Goal: Task Accomplishment & Management: Manage account settings

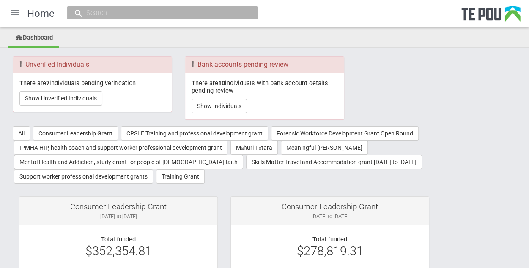
click at [51, 89] on div "There are 7 individuals pending verification Show Unverified Individuals" at bounding box center [92, 92] width 159 height 39
click at [68, 95] on button "Show Unverified Individuals" at bounding box center [60, 98] width 83 height 14
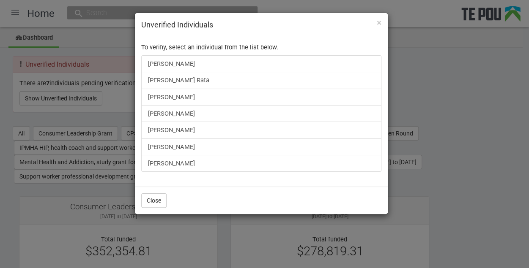
click at [90, 117] on div "× Unverified Individuals To verifiy, select an individual from the list below. …" at bounding box center [264, 134] width 529 height 268
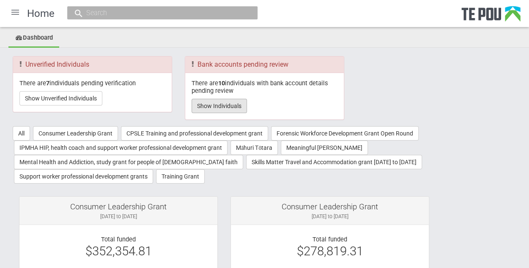
click at [239, 107] on button "Show Individuals" at bounding box center [219, 106] width 55 height 14
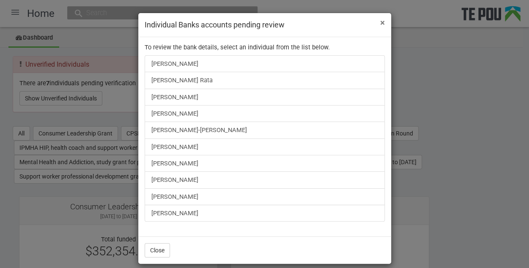
click at [380, 19] on span "×" at bounding box center [382, 23] width 5 height 10
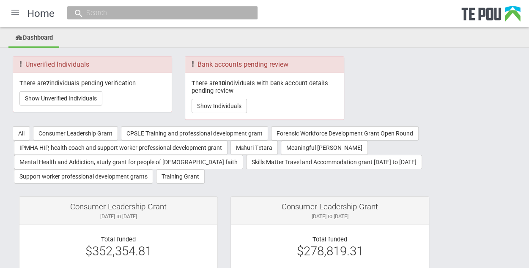
click at [169, 14] on input "text" at bounding box center [158, 12] width 149 height 9
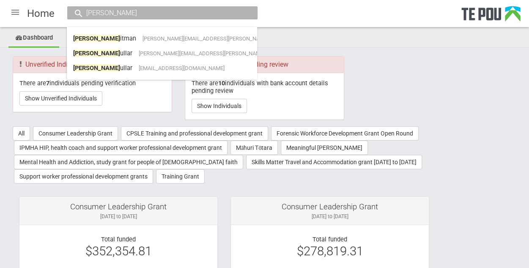
drag, startPoint x: 113, startPoint y: 17, endPoint x: 56, endPoint y: 21, distance: 57.2
click at [56, 21] on div "Home fiona p Fiona P itman fiona.pitman@bopdhb.govt.nz Fiona P ullar fiona.pull…" at bounding box center [264, 13] width 529 height 27
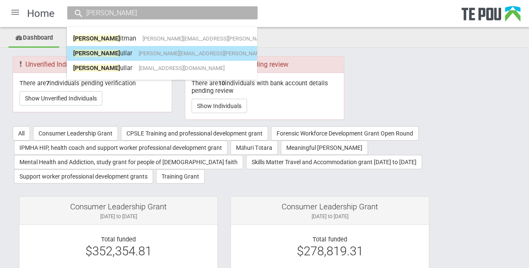
type input "fiona p"
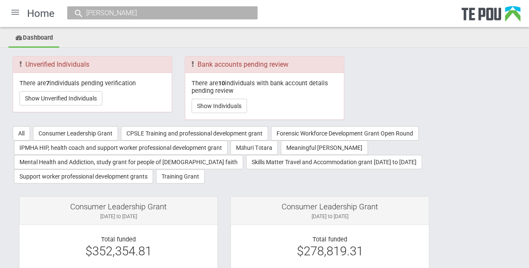
click at [140, 8] on input "fiona p" at bounding box center [158, 12] width 149 height 9
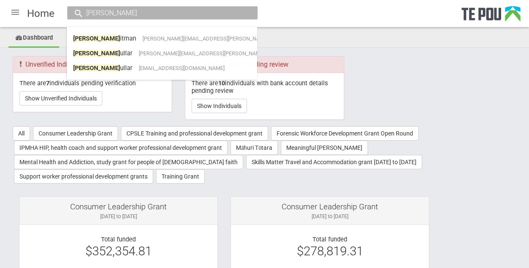
click at [188, 11] on input "fiona p" at bounding box center [158, 12] width 149 height 9
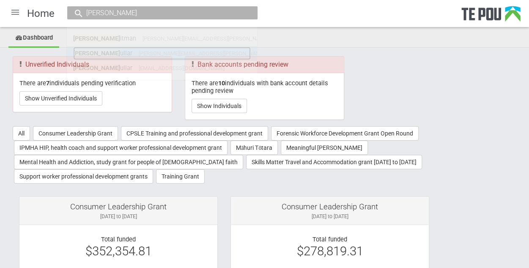
click at [127, 57] on link "Fiona P ullar fiona.pullar@gmail.com" at bounding box center [162, 53] width 178 height 13
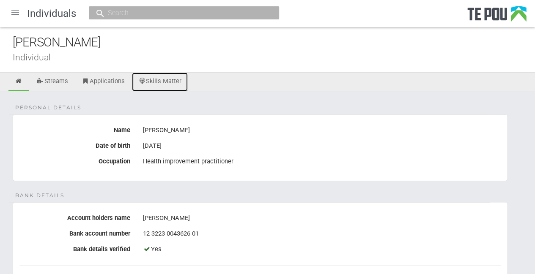
click at [159, 88] on link "Skills Matter" at bounding box center [160, 82] width 56 height 19
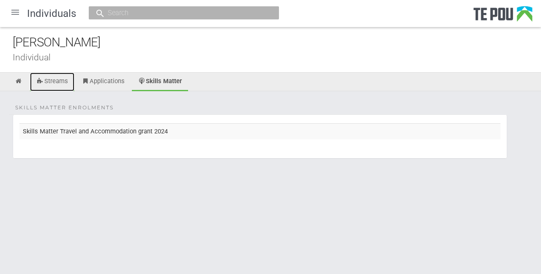
click at [63, 86] on link "Streams" at bounding box center [52, 82] width 44 height 19
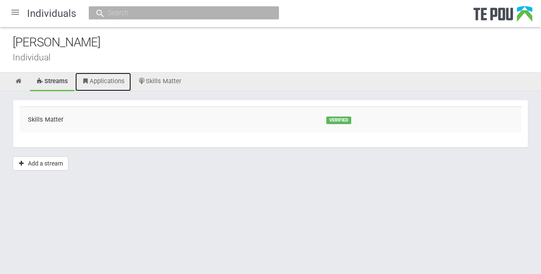
click at [109, 82] on link "Applications" at bounding box center [103, 82] width 56 height 19
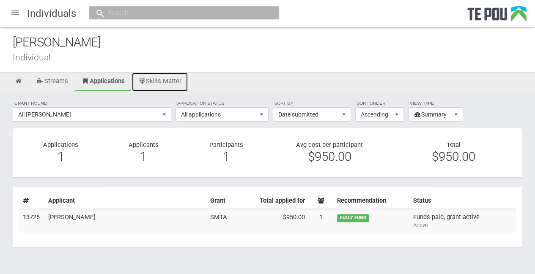
click at [165, 74] on link "Skills Matter" at bounding box center [160, 82] width 56 height 19
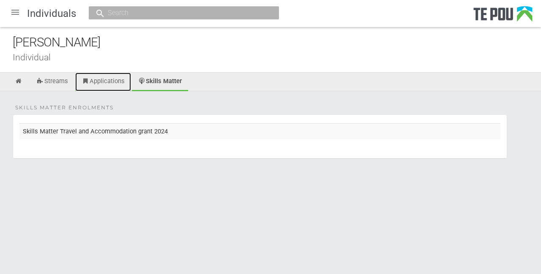
click at [114, 79] on link "Applications" at bounding box center [103, 82] width 56 height 19
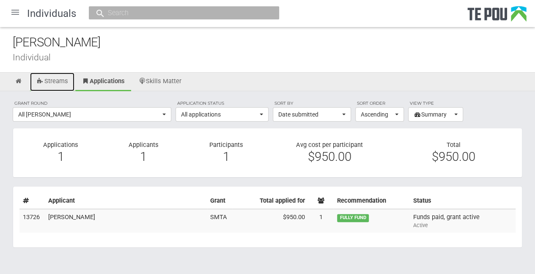
click at [56, 80] on link "Streams" at bounding box center [52, 82] width 44 height 19
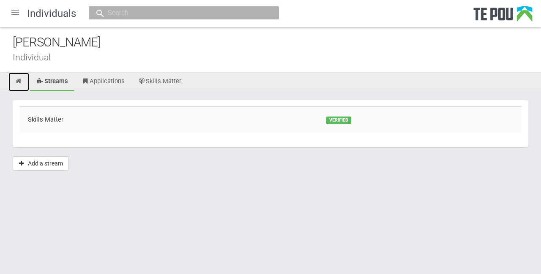
click at [25, 81] on link at bounding box center [18, 82] width 21 height 19
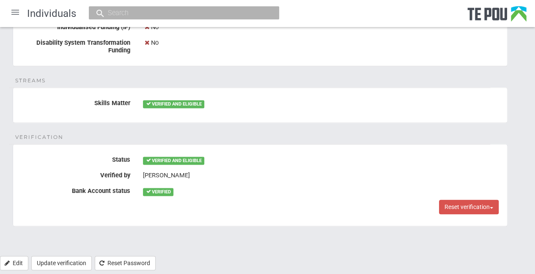
scroll to position [525, 0]
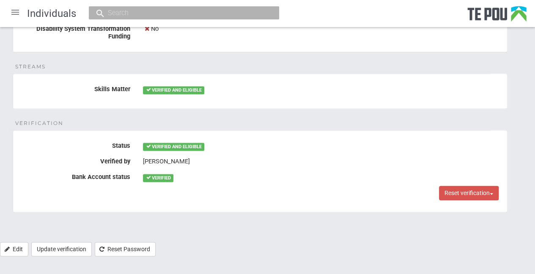
click at [129, 14] on input "text" at bounding box center [179, 12] width 149 height 9
paste input "gmx4493@autuni.ac.nz."
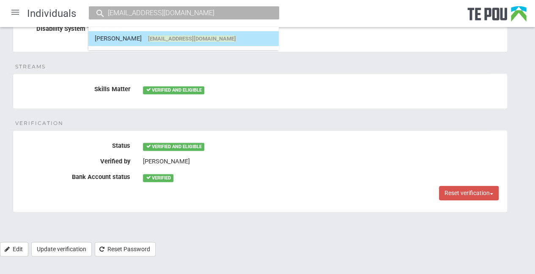
type input "gmx4493@autuni.ac.nz"
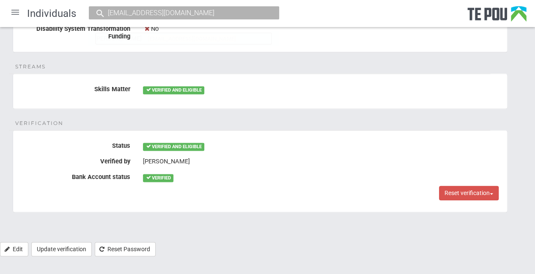
click at [189, 38] on span "gmx4493@autuni.ac.nz" at bounding box center [192, 39] width 88 height 6
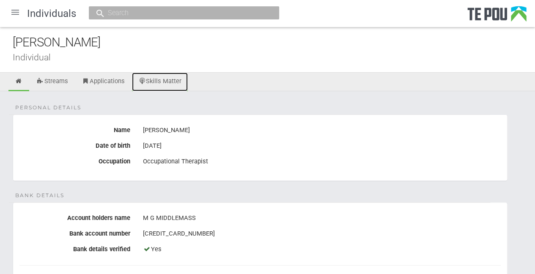
click at [157, 85] on link "Skills Matter" at bounding box center [160, 82] width 56 height 19
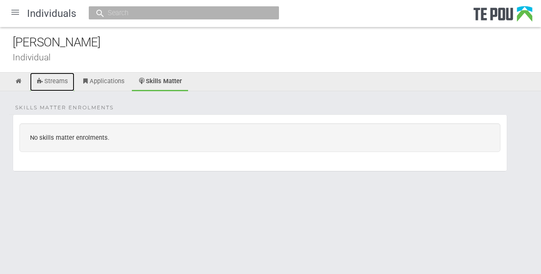
click at [58, 74] on link "Streams" at bounding box center [52, 82] width 44 height 19
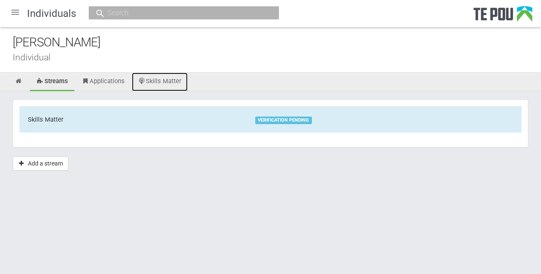
click at [149, 79] on link "Skills Matter" at bounding box center [160, 82] width 56 height 19
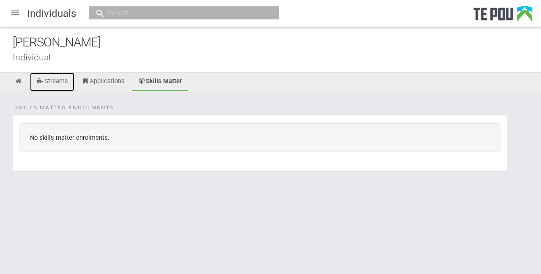
click at [54, 77] on link "Streams" at bounding box center [52, 82] width 44 height 19
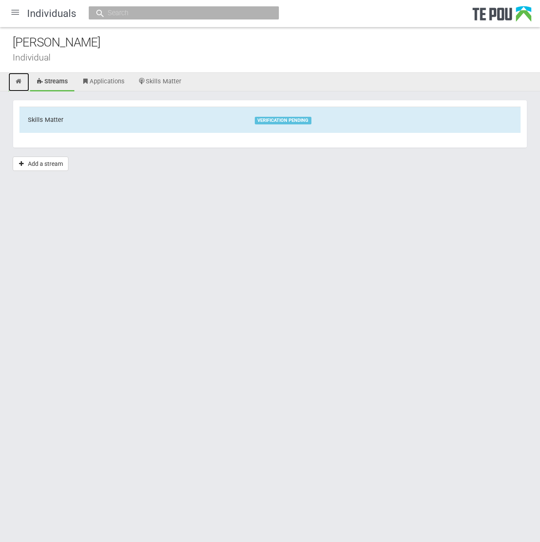
click at [15, 79] on icon at bounding box center [19, 81] width 8 height 6
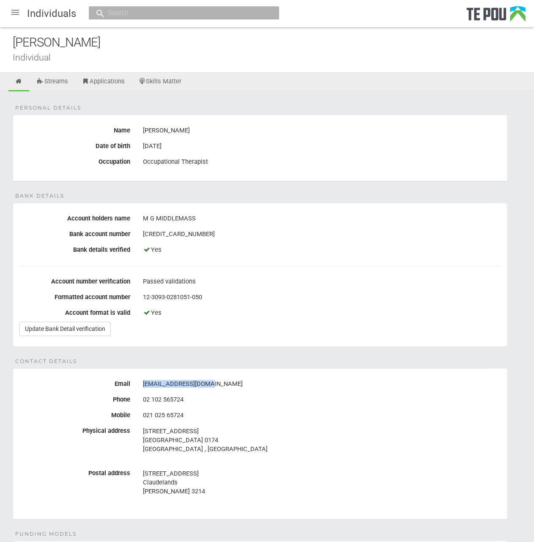
drag, startPoint x: 211, startPoint y: 382, endPoint x: 144, endPoint y: 383, distance: 66.4
click at [144, 383] on div "gmx4493@autuni.ac.nz" at bounding box center [322, 384] width 358 height 14
copy div "gmx4493@autuni.ac.nz"
click at [178, 146] on div "9 Dec 2003" at bounding box center [322, 146] width 358 height 14
click at [172, 128] on div "Megan Middlemass" at bounding box center [322, 130] width 358 height 14
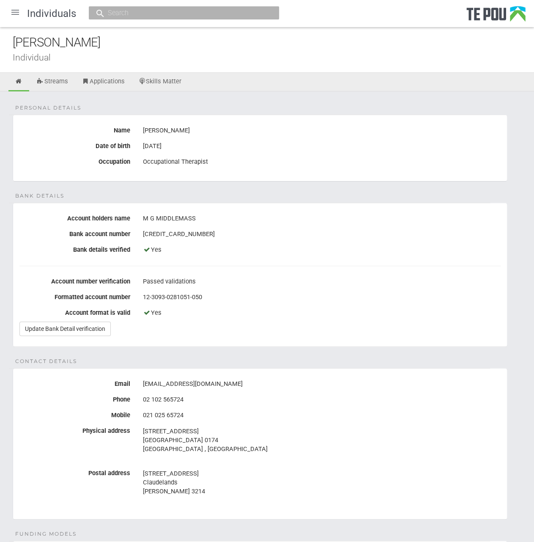
drag, startPoint x: 166, startPoint y: 128, endPoint x: 224, endPoint y: 129, distance: 57.9
click at [224, 129] on div "Megan Middlemass" at bounding box center [322, 130] width 358 height 14
copy div "Middlemass"
click at [133, 11] on input "text" at bounding box center [179, 12] width 149 height 9
paste input "Megan.Middlemass@waikatodhb.health.nz"
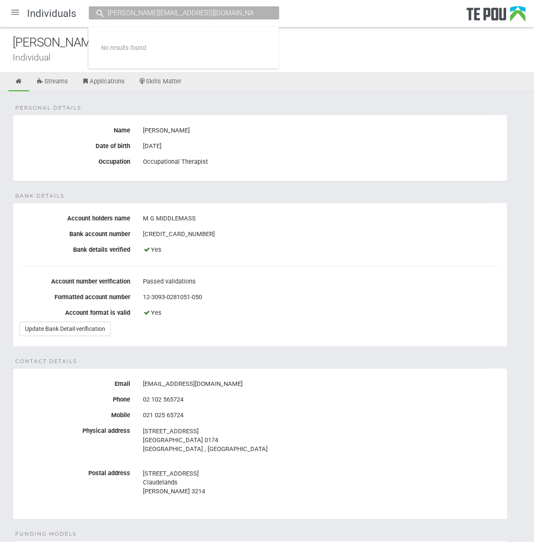
type input "Megan.Middlemass@waikatodhb.health.nz"
click at [488, 9] on div at bounding box center [495, 16] width 59 height 21
click at [20, 14] on div at bounding box center [15, 12] width 20 height 20
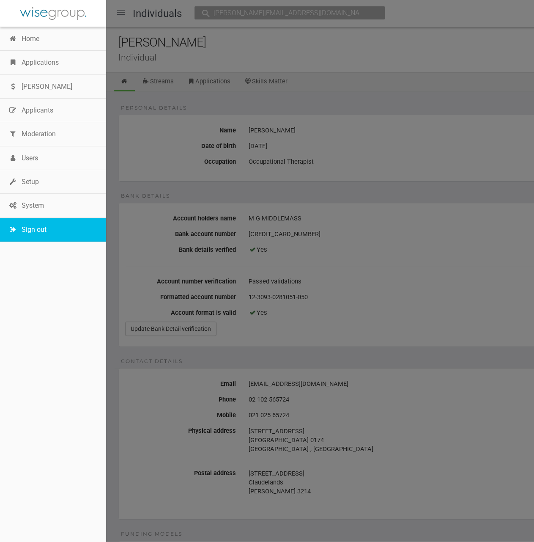
click at [34, 233] on link "Sign out" at bounding box center [53, 230] width 106 height 24
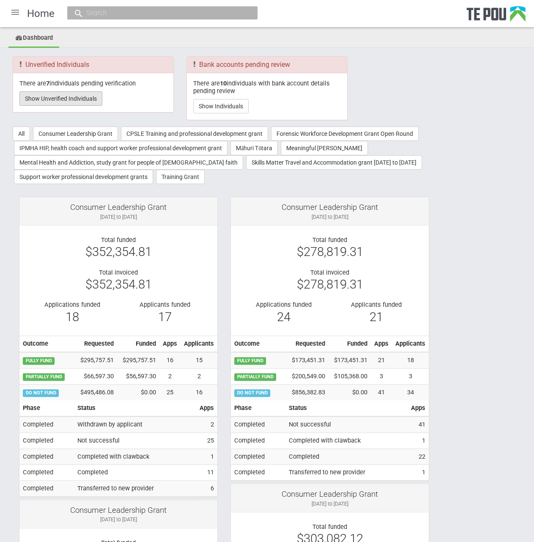
click at [73, 91] on button "Show Unverified Individuals" at bounding box center [60, 98] width 83 height 14
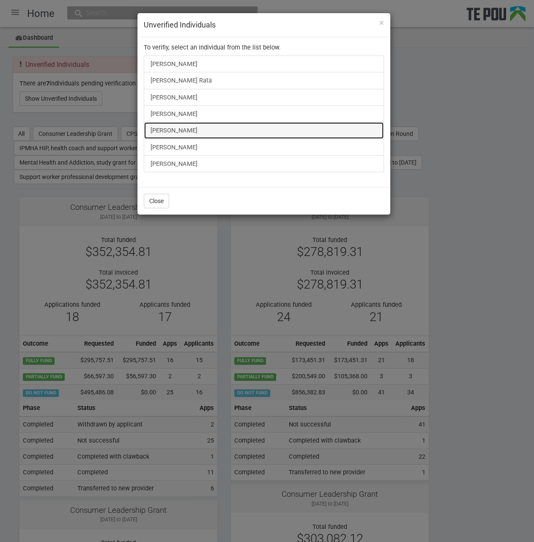
click at [176, 129] on link "[PERSON_NAME]" at bounding box center [264, 130] width 240 height 17
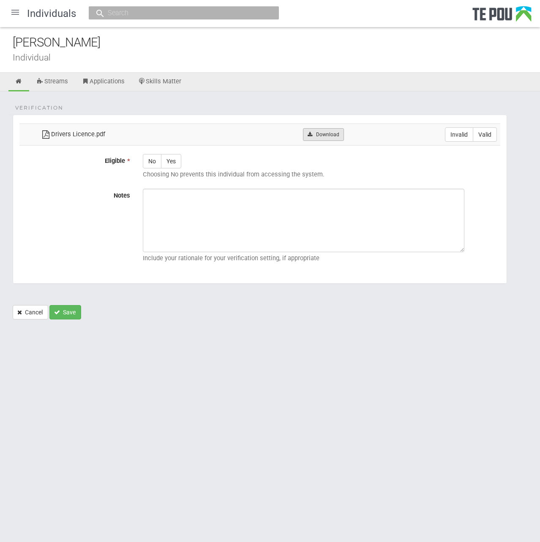
click at [315, 134] on link "Download" at bounding box center [323, 134] width 41 height 13
click at [483, 135] on label "Valid" at bounding box center [485, 134] width 24 height 14
radio input "true"
click at [176, 158] on label "Yes" at bounding box center [171, 161] width 20 height 14
radio input "true"
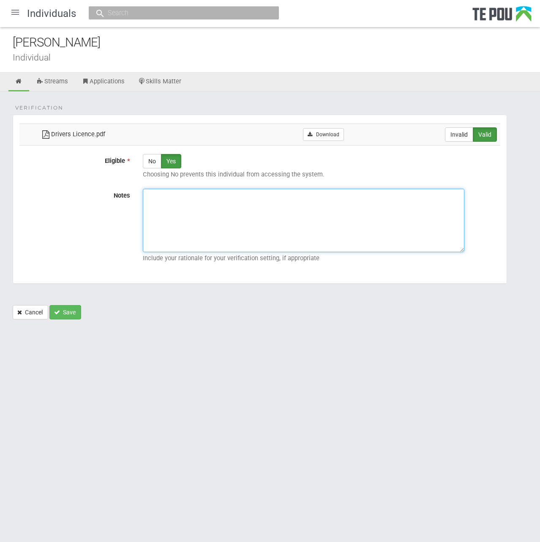
click at [202, 216] on textarea "Notes" at bounding box center [304, 220] width 322 height 63
paste textarea "Verified by Melody @ 20/8/2025"
type textarea "Verified by Melody @ [DATE]"
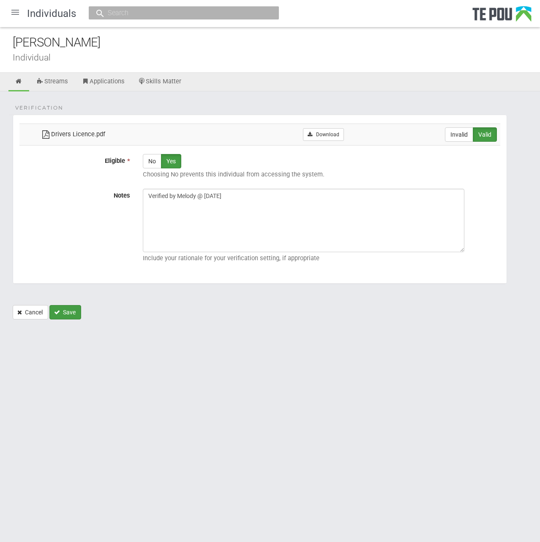
click at [68, 312] on button "Save" at bounding box center [65, 312] width 32 height 14
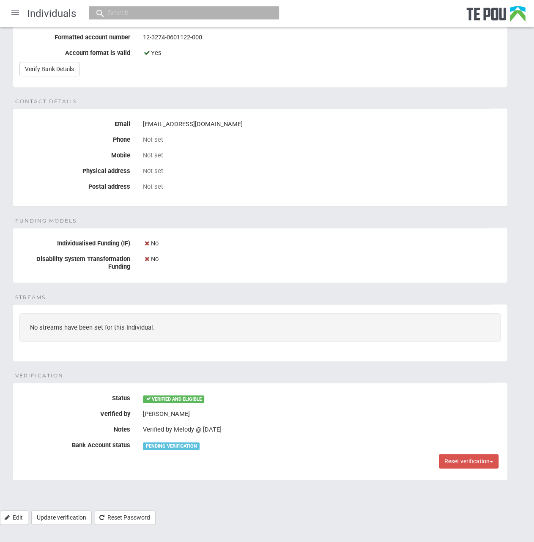
scroll to position [6, 0]
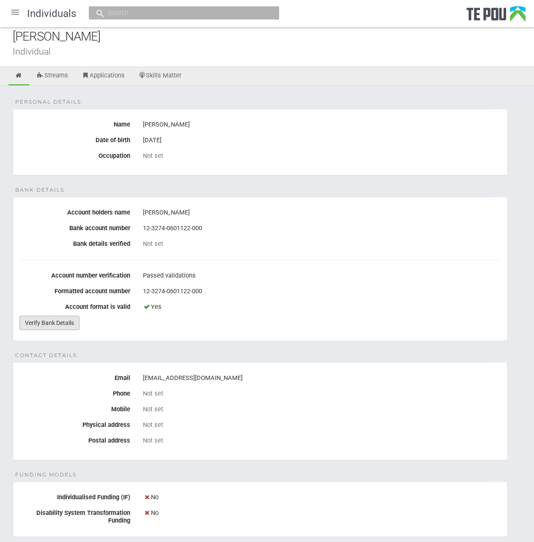
click at [36, 323] on link "Verify Bank Details" at bounding box center [49, 322] width 60 height 14
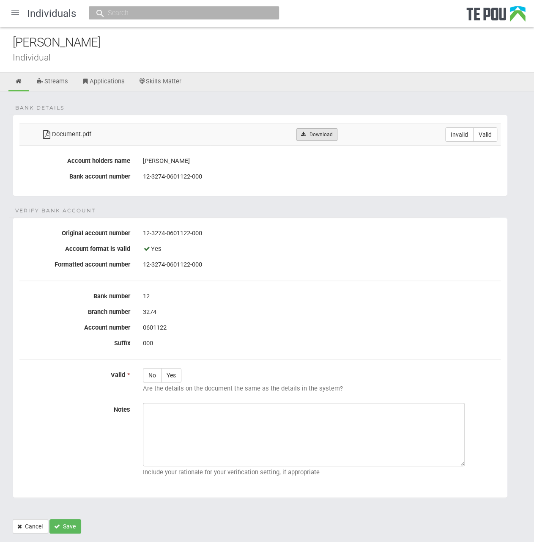
click at [323, 137] on link "Download" at bounding box center [316, 134] width 41 height 13
click at [484, 140] on label "Valid" at bounding box center [485, 134] width 24 height 14
radio input "true"
click at [172, 372] on label "Yes" at bounding box center [171, 375] width 20 height 14
radio input "true"
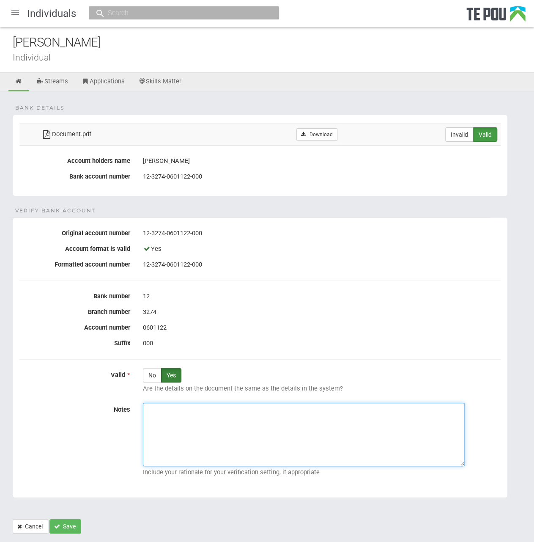
click at [204, 418] on textarea "Notes" at bounding box center [304, 433] width 322 height 63
paste textarea "Verified by Melody @ 20/8/2025"
type textarea "Verified by Melody @ 20/8/2025"
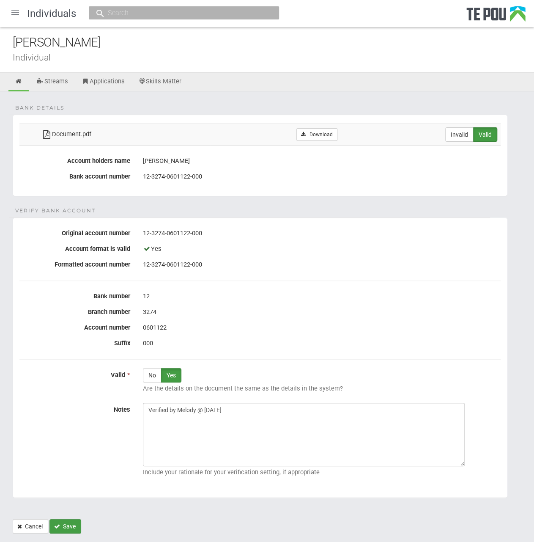
click at [61, 524] on button "Save" at bounding box center [65, 526] width 32 height 14
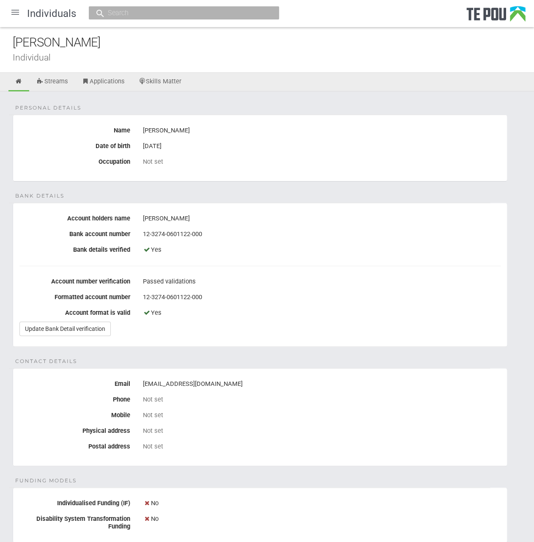
click at [18, 14] on div at bounding box center [15, 12] width 20 height 20
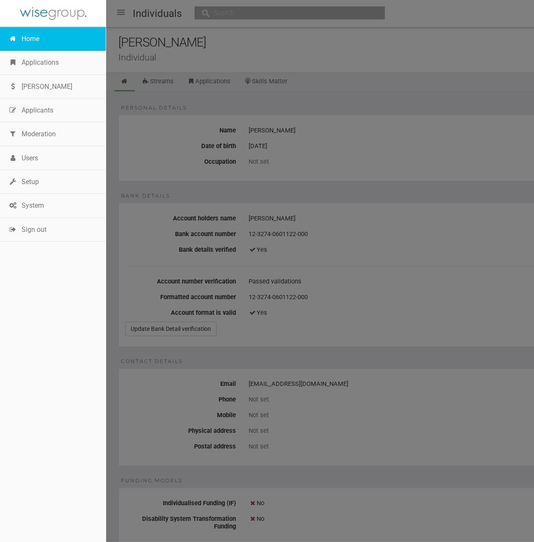
click at [36, 40] on link "Home" at bounding box center [53, 39] width 106 height 24
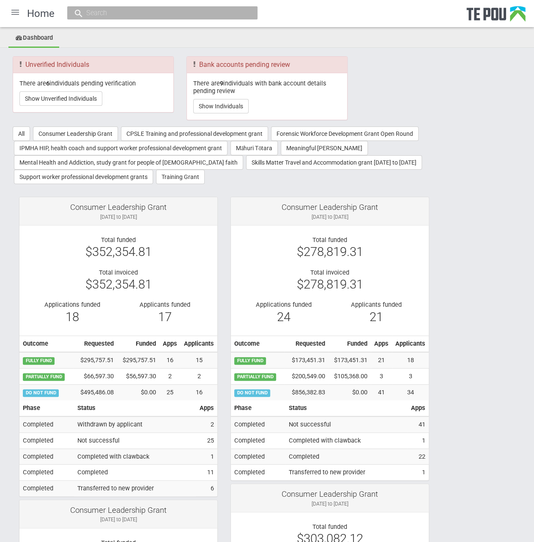
click at [83, 95] on button "Show Unverified Individuals" at bounding box center [60, 98] width 83 height 14
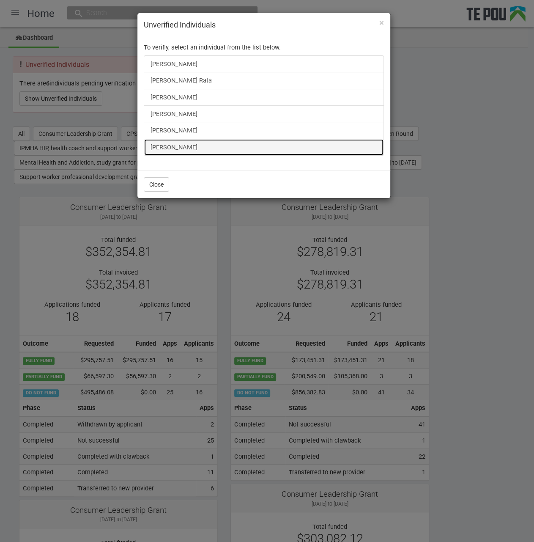
click at [176, 142] on link "[PERSON_NAME]" at bounding box center [264, 147] width 240 height 17
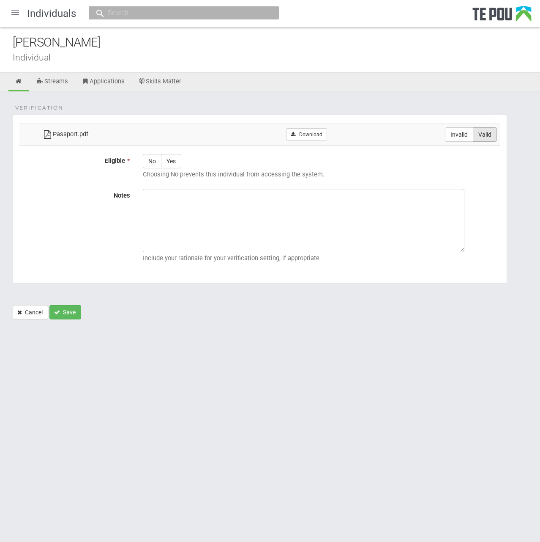
click at [490, 129] on label "Valid" at bounding box center [485, 134] width 24 height 14
radio input "true"
click at [181, 161] on div "No Yes Choosing No prevents this individual from accessing the system." at bounding box center [322, 168] width 370 height 28
click at [179, 161] on label "Yes" at bounding box center [171, 161] width 20 height 14
radio input "true"
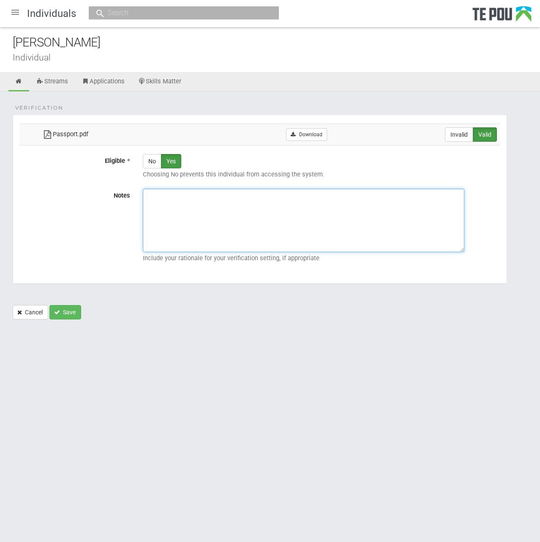
paste textarea "Verified by Melody @ [DATE]"
type textarea "Verified by Melody @ [DATE]"
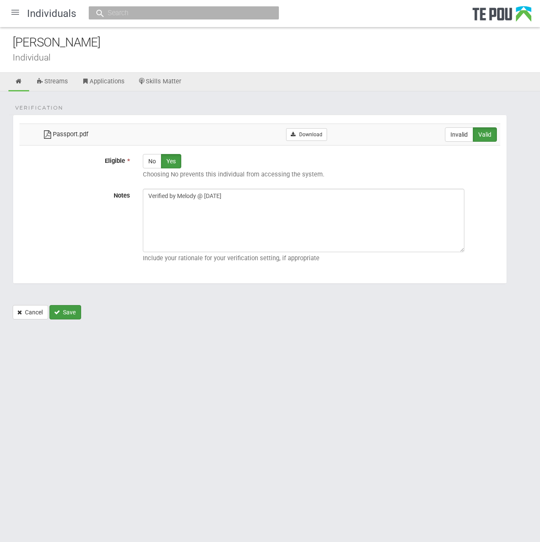
click at [67, 307] on button "Save" at bounding box center [65, 312] width 32 height 14
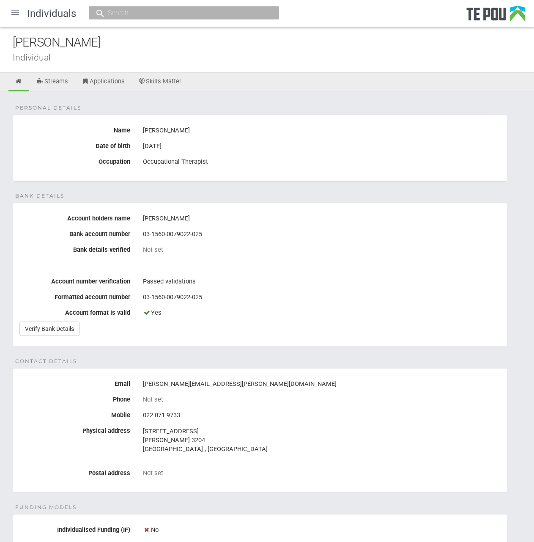
scroll to position [211, 0]
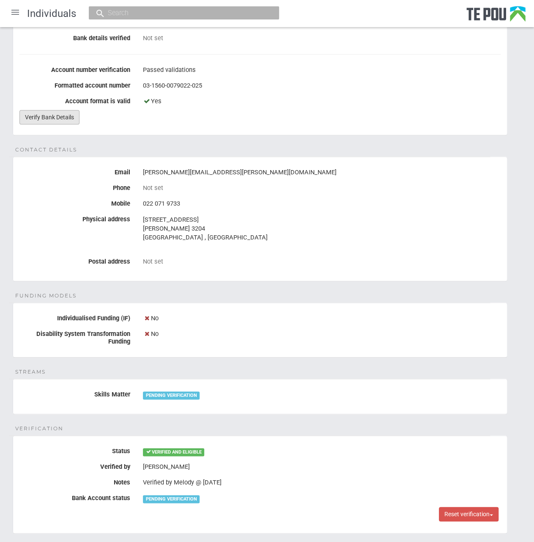
click at [72, 110] on link "Verify Bank Details" at bounding box center [49, 117] width 60 height 14
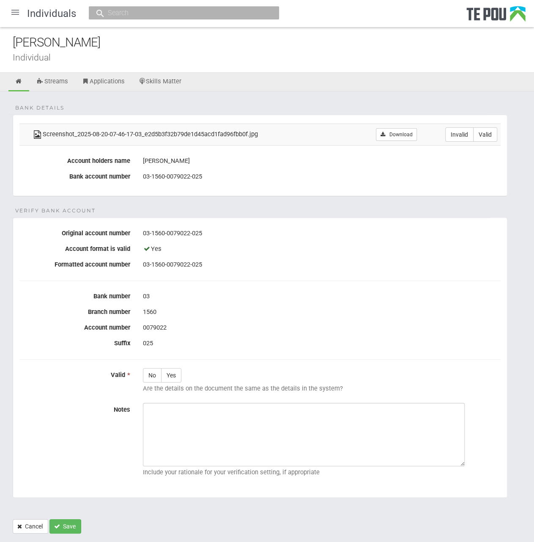
click at [344, 226] on div "03-1560-0079022-025" at bounding box center [322, 233] width 358 height 14
click at [483, 134] on label "Valid" at bounding box center [485, 134] width 24 height 14
radio input "true"
click at [173, 377] on label "Yes" at bounding box center [171, 375] width 20 height 14
radio input "true"
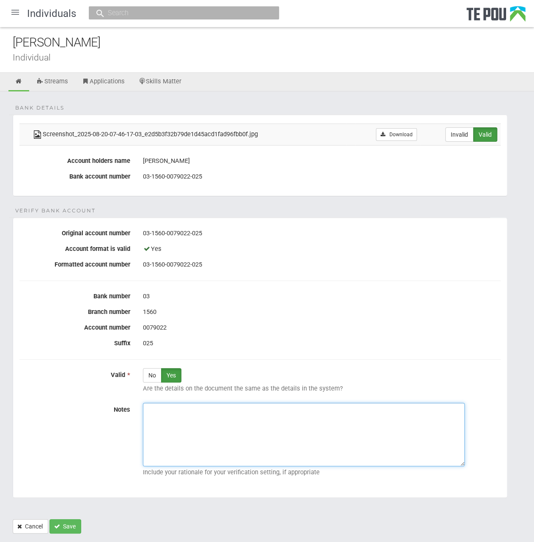
paste textarea "Verified by Melody @ [DATE]"
type textarea "Verified by Melody @ 20/8/2025"
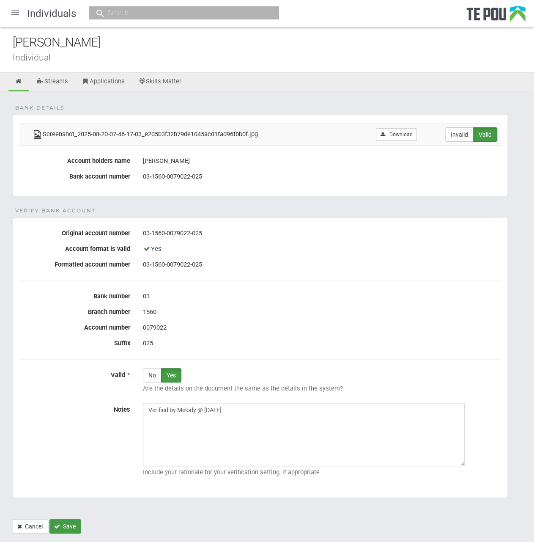
click at [70, 519] on button "Save" at bounding box center [65, 526] width 32 height 14
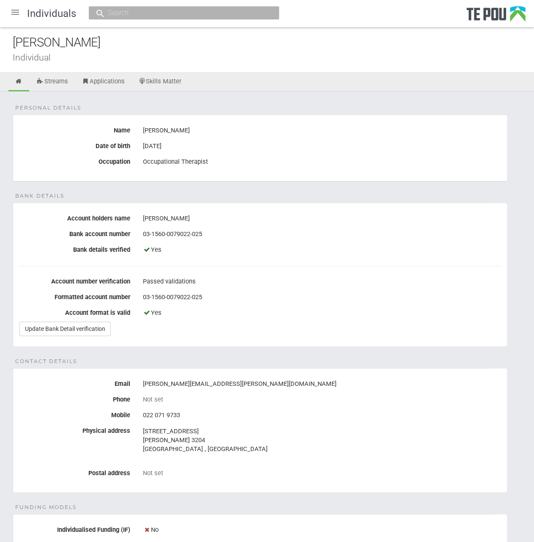
click at [291, 334] on fieldset "Bank details Account holders name [PERSON_NAME] Bank account number [FINANCIAL_…" at bounding box center [260, 274] width 495 height 144
click at [161, 84] on link "Skills Matter" at bounding box center [160, 82] width 56 height 19
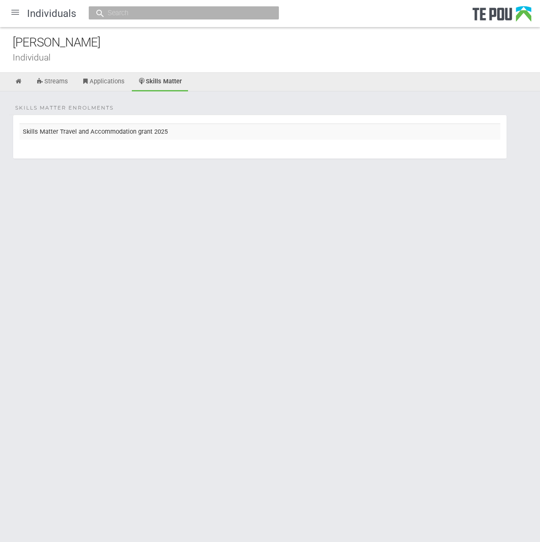
click at [143, 130] on td "Skills Matter Travel and Accommodation grant 2025" at bounding box center [259, 131] width 481 height 16
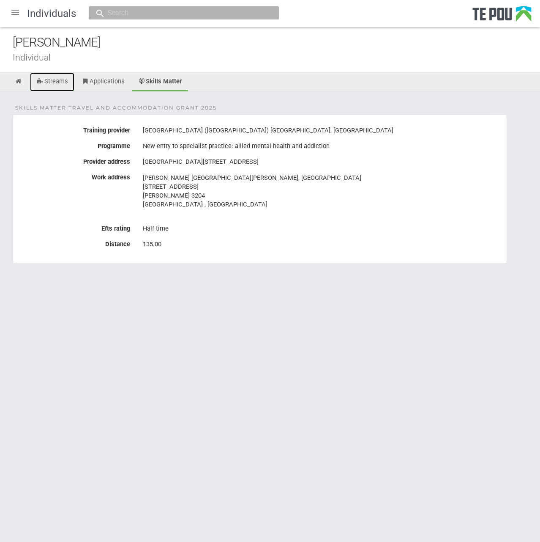
click at [64, 80] on link "Streams" at bounding box center [52, 82] width 44 height 19
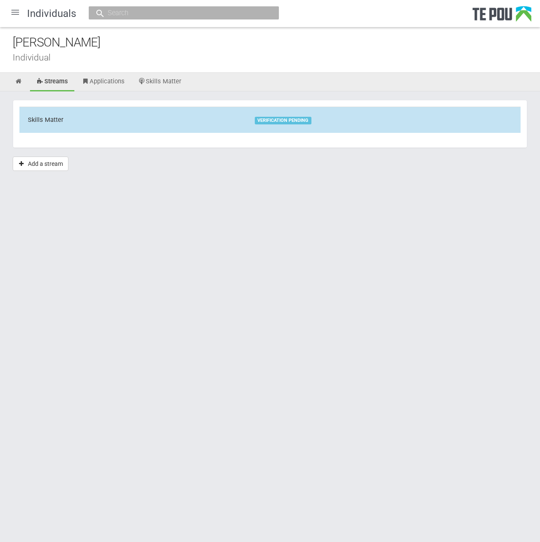
click at [249, 118] on td "VERIFICATION PENDING" at bounding box center [383, 120] width 274 height 26
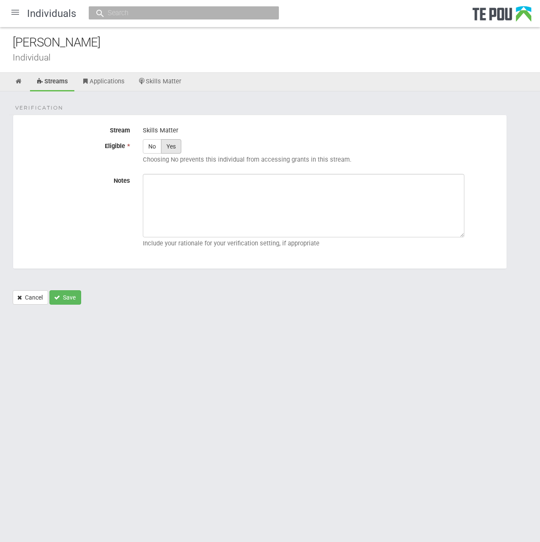
click at [176, 147] on label "Yes" at bounding box center [171, 146] width 20 height 14
radio input "true"
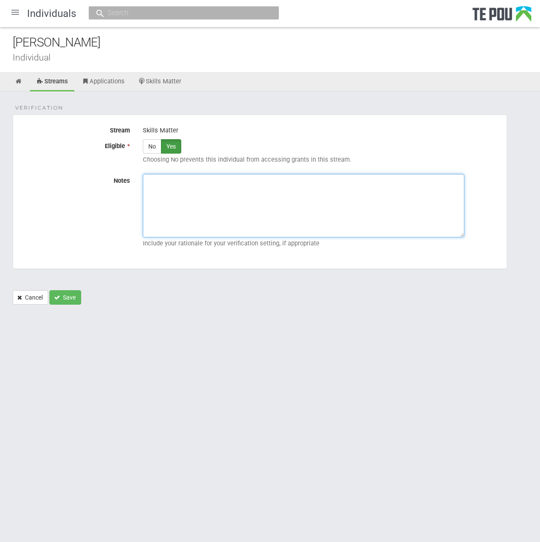
paste textarea "Verified by Melody @ [DATE]"
type textarea "Verified by Melody @ [DATE]"
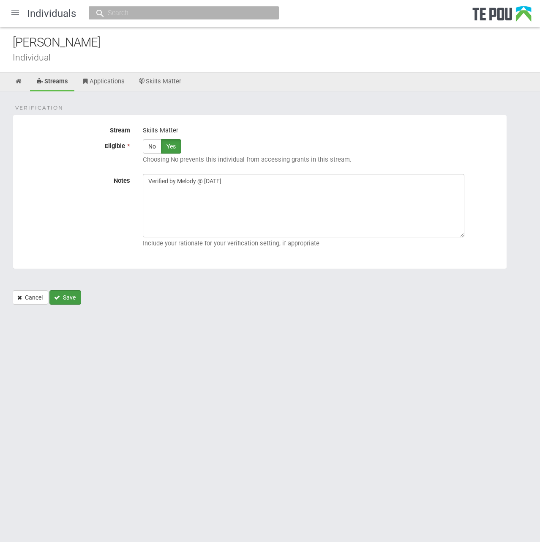
click at [76, 299] on button "Save" at bounding box center [65, 297] width 32 height 14
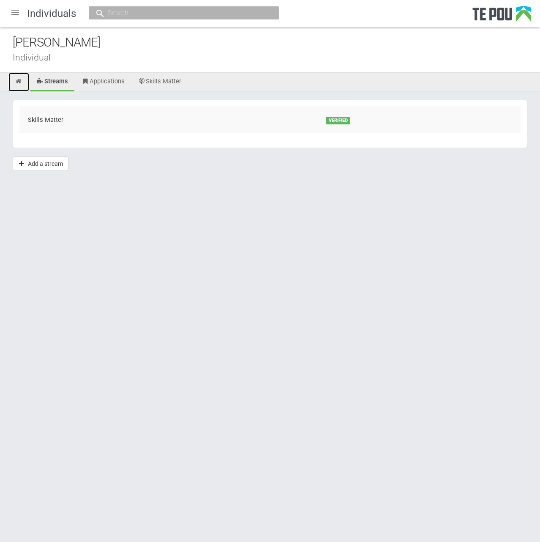
click at [22, 82] on icon at bounding box center [19, 81] width 8 height 6
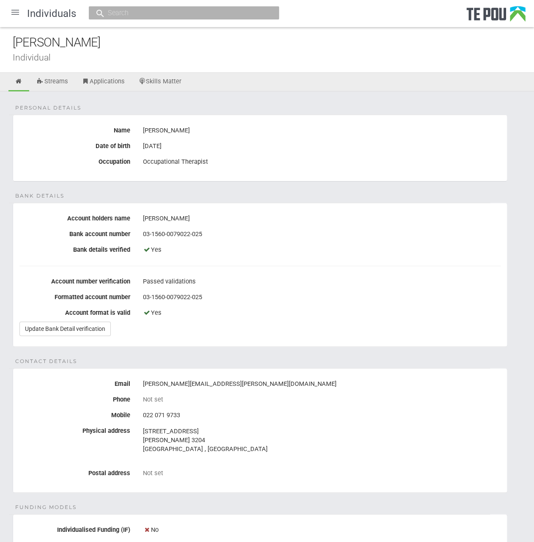
scroll to position [265, 0]
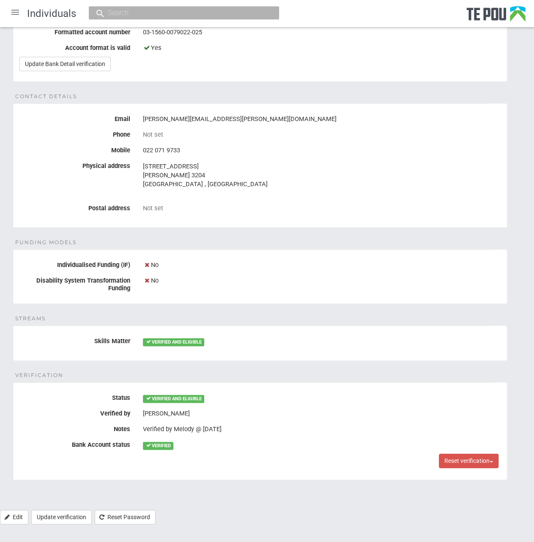
click at [186, 320] on div "Personal details Name [PERSON_NAME] Date of birth [DEMOGRAPHIC_DATA] Occupation…" at bounding box center [267, 168] width 534 height 683
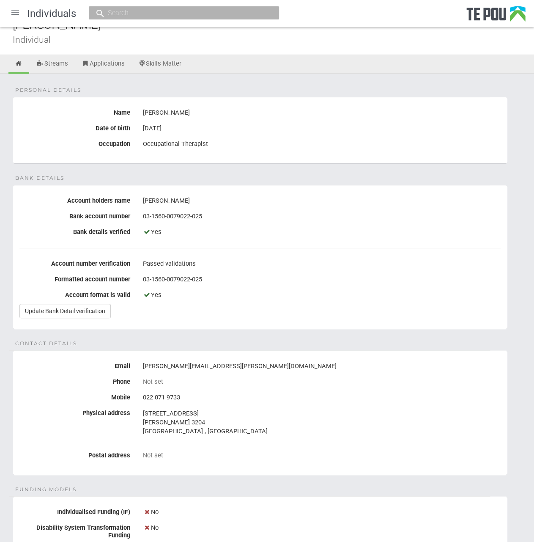
scroll to position [0, 0]
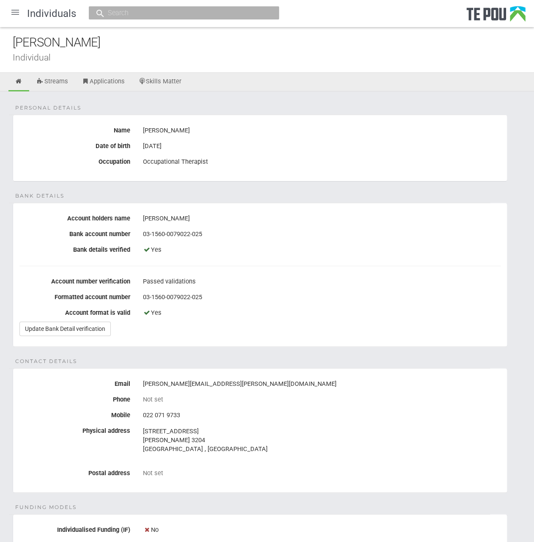
click at [244, 277] on div "Passed validations" at bounding box center [322, 281] width 358 height 14
click at [246, 270] on fieldset "Bank details Account holders name [PERSON_NAME] Bank account number [FINANCIAL_…" at bounding box center [260, 274] width 495 height 144
click at [291, 395] on div "Not set" at bounding box center [322, 399] width 358 height 8
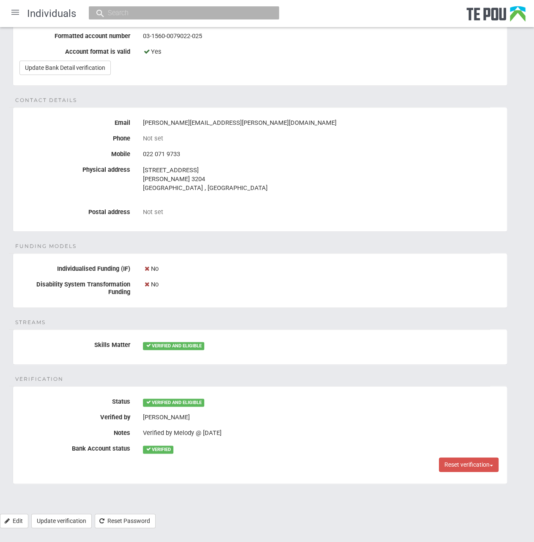
scroll to position [265, 0]
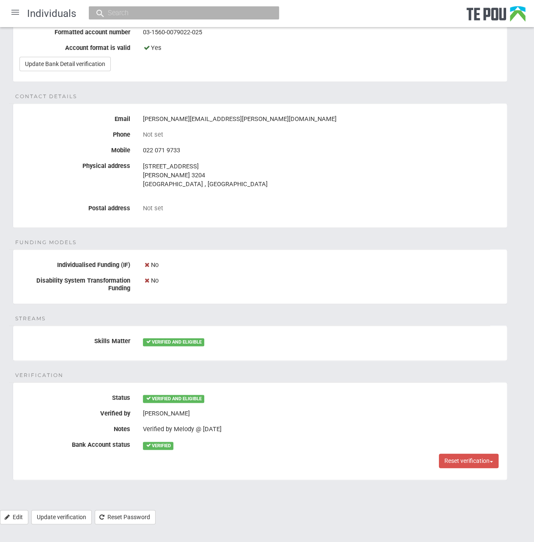
click at [267, 365] on div "Personal details Name [PERSON_NAME] Date of birth [DEMOGRAPHIC_DATA] Occupation…" at bounding box center [267, 168] width 534 height 683
click at [157, 441] on div "VERIFIED" at bounding box center [158, 445] width 30 height 8
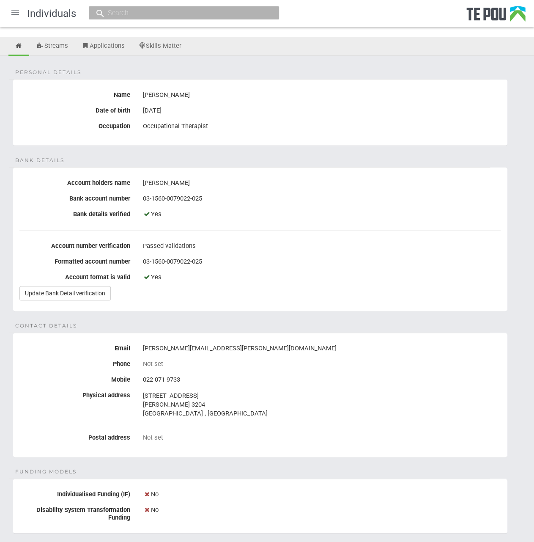
scroll to position [0, 0]
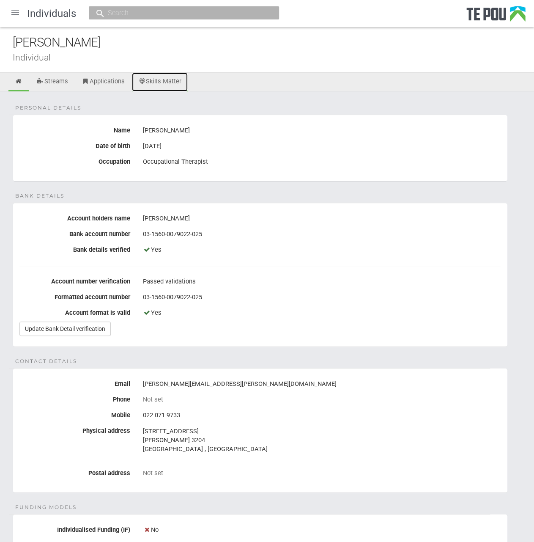
click at [165, 81] on link "Skills Matter" at bounding box center [160, 82] width 56 height 19
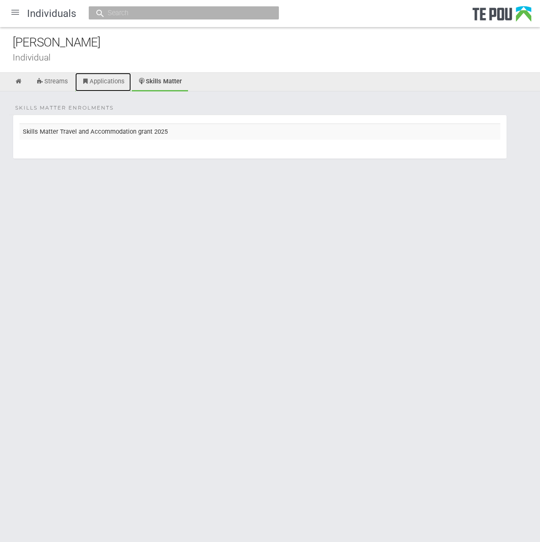
click at [96, 82] on link "Applications" at bounding box center [103, 82] width 56 height 19
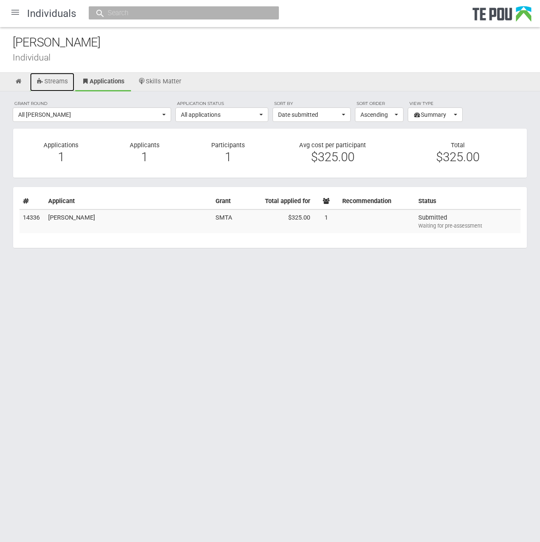
click at [49, 86] on link "Streams" at bounding box center [52, 82] width 44 height 19
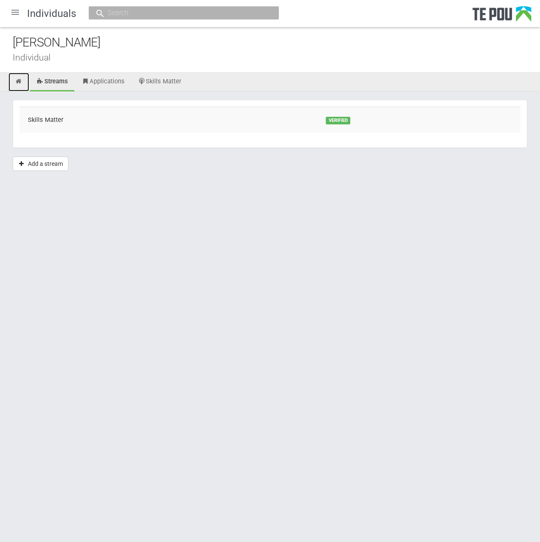
click at [19, 84] on link at bounding box center [18, 82] width 21 height 19
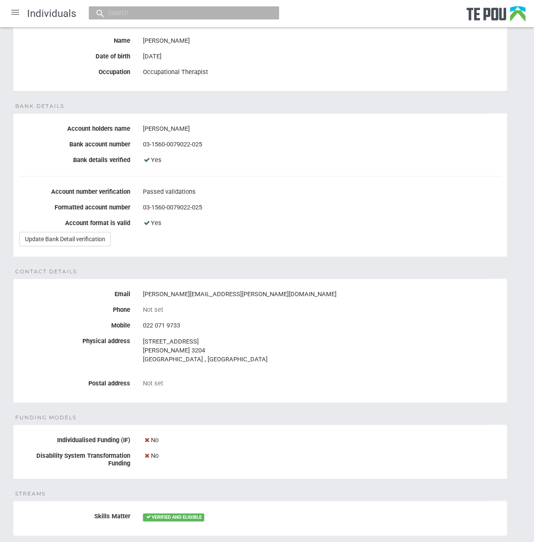
scroll to position [85, 0]
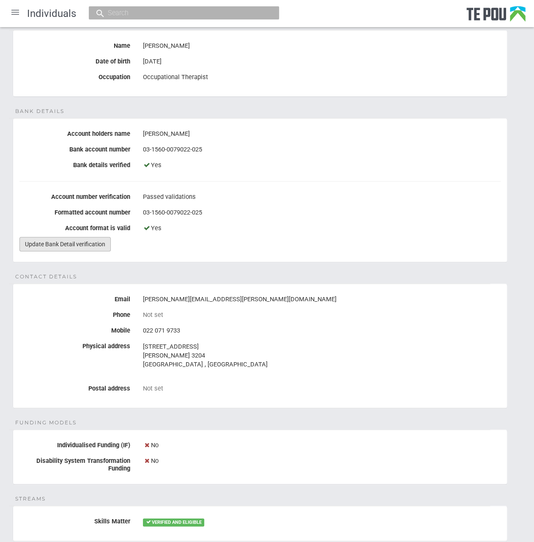
click at [87, 242] on link "Update Bank Detail verification" at bounding box center [64, 244] width 91 height 14
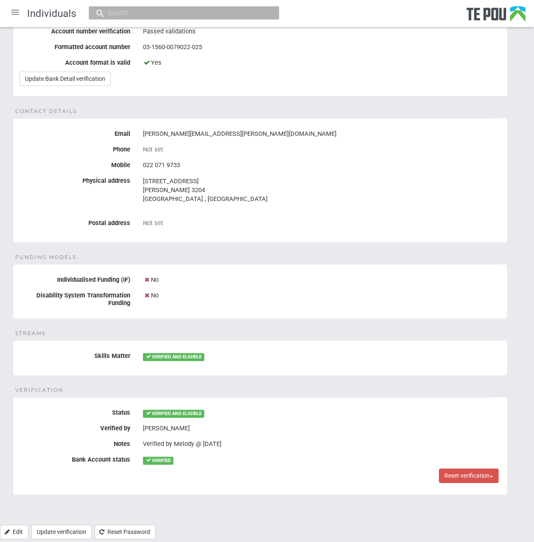
scroll to position [254, 0]
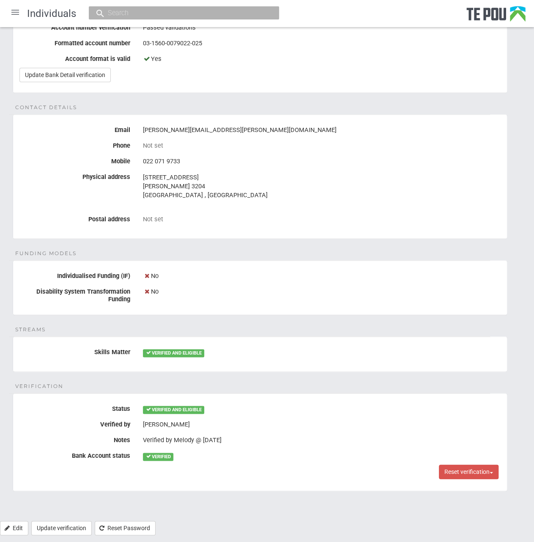
click at [306, 388] on div "Personal details Name Kelly Fleming Date of birth 4 May 1997 Occupation Occupat…" at bounding box center [267, 179] width 534 height 683
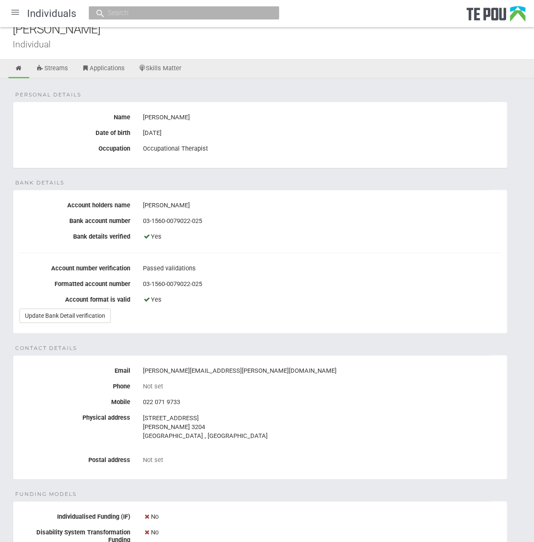
scroll to position [0, 0]
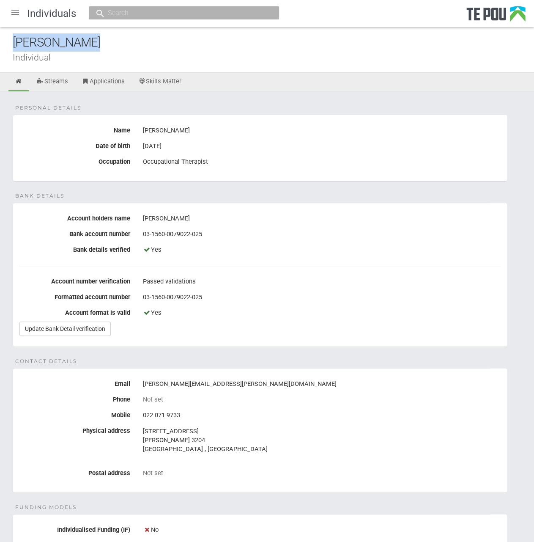
drag, startPoint x: 129, startPoint y: 42, endPoint x: -23, endPoint y: 41, distance: 151.3
click at [0, 41] on html "Home Applications Grant rounds Applicants Organisations Individuals Moderation …" at bounding box center [267, 405] width 534 height 810
drag, startPoint x: -23, startPoint y: 41, endPoint x: 75, endPoint y: 45, distance: 98.2
copy div "Kelly Fleming"
click at [257, 208] on fieldset "Bank details Account holders name Kelly Fleming Bank account number 03-1560-007…" at bounding box center [260, 274] width 495 height 144
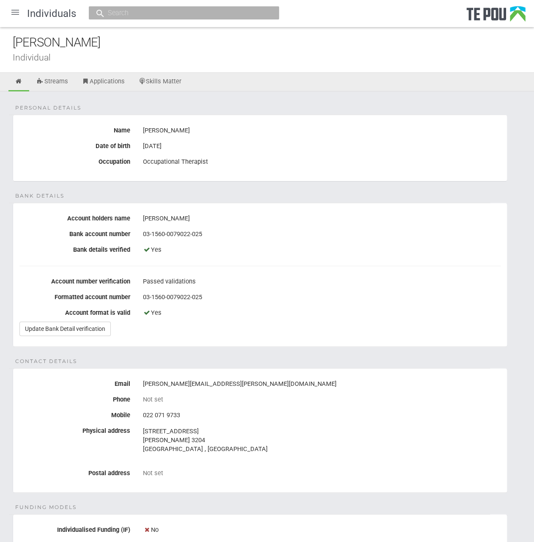
click at [14, 14] on div at bounding box center [15, 12] width 20 height 20
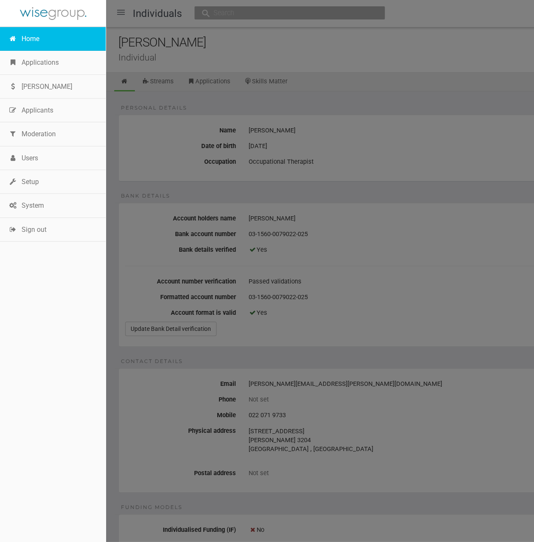
click at [42, 49] on link "Home" at bounding box center [53, 39] width 106 height 24
click at [40, 46] on link "Home" at bounding box center [53, 39] width 106 height 24
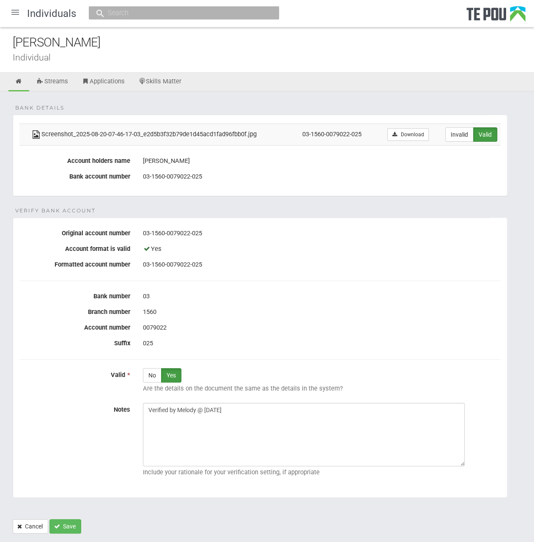
click at [353, 86] on ul "Streams Applications Skills Matter" at bounding box center [267, 82] width 534 height 19
click at [171, 336] on div "025" at bounding box center [322, 343] width 358 height 14
click at [340, 299] on div "03" at bounding box center [322, 296] width 358 height 14
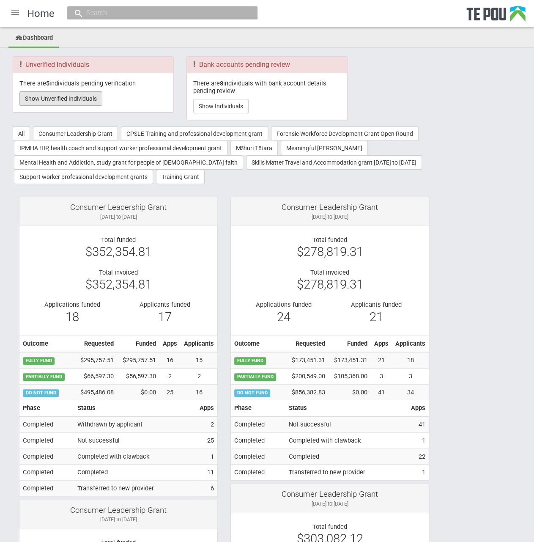
click at [78, 94] on button "Show Unverified Individuals" at bounding box center [60, 98] width 83 height 14
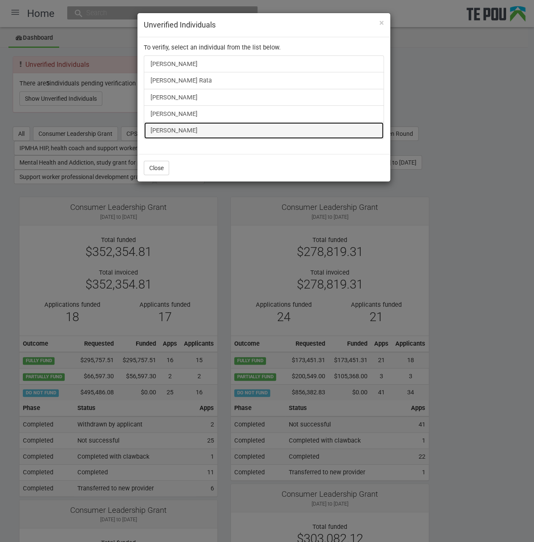
click at [145, 127] on link "[PERSON_NAME]" at bounding box center [264, 130] width 240 height 17
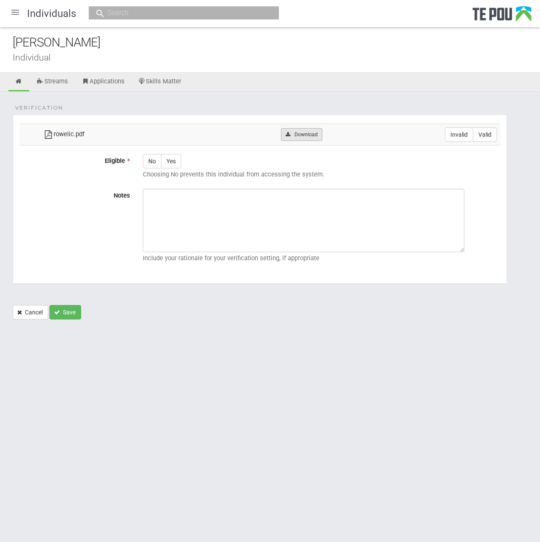
click at [301, 129] on link "Download" at bounding box center [301, 134] width 41 height 13
click at [459, 135] on label "Invalid" at bounding box center [459, 134] width 28 height 14
radio input "true"
click at [68, 308] on button "Save" at bounding box center [65, 312] width 32 height 14
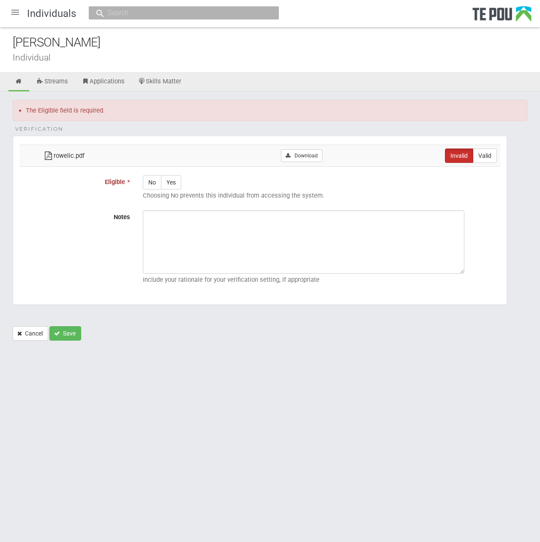
click at [19, 14] on div at bounding box center [15, 12] width 20 height 20
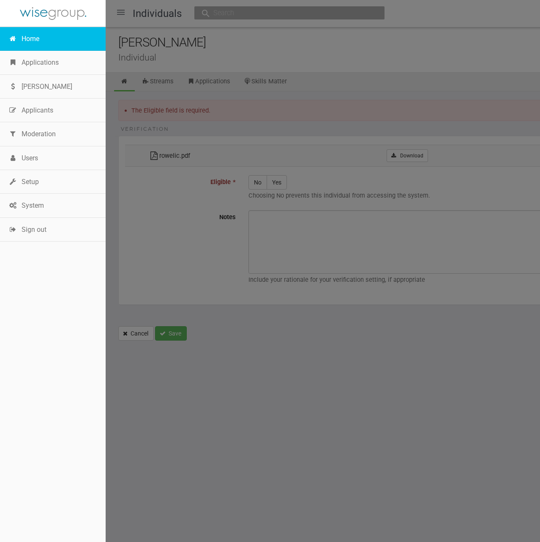
click at [31, 36] on link "Home" at bounding box center [53, 39] width 106 height 24
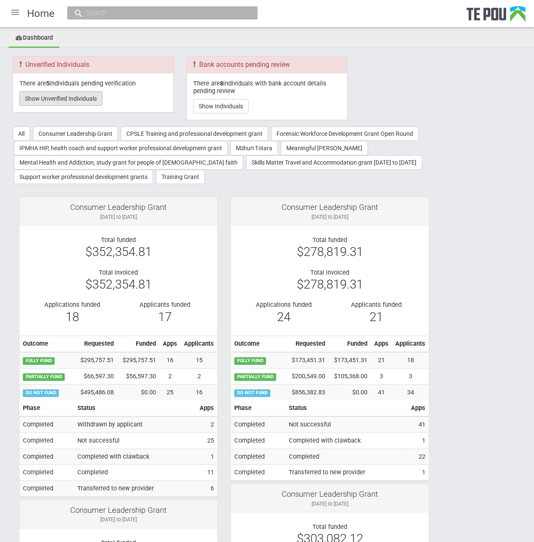
click at [72, 96] on button "Show Unverified Individuals" at bounding box center [60, 98] width 83 height 14
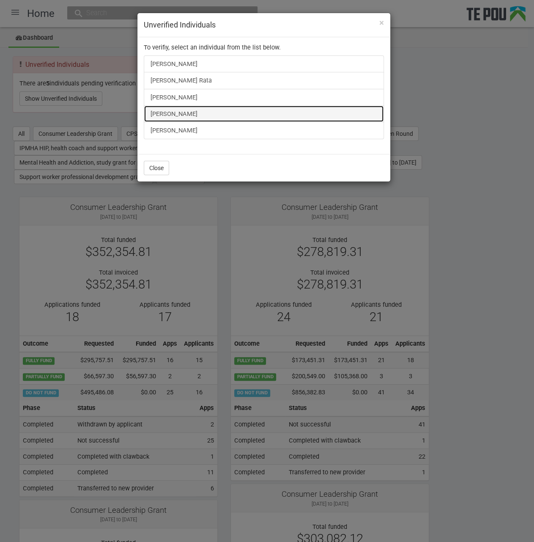
click at [187, 112] on link "[PERSON_NAME]" at bounding box center [264, 113] width 240 height 17
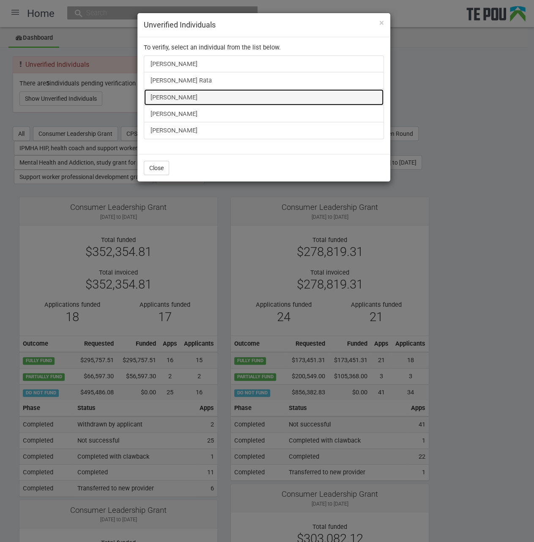
click at [172, 96] on link "victoria willard" at bounding box center [264, 97] width 240 height 17
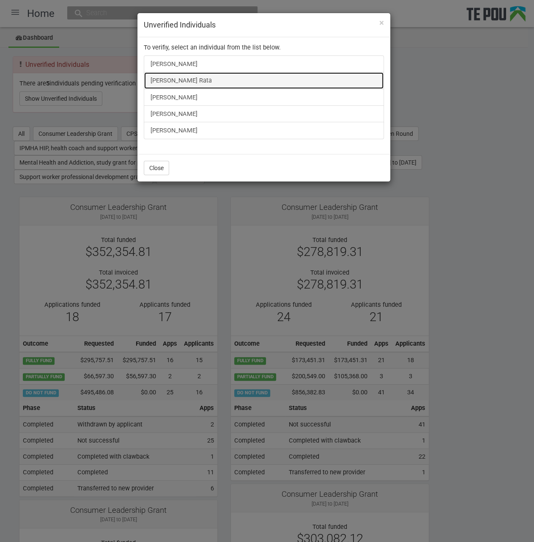
click at [151, 72] on link "Stacey Rata" at bounding box center [264, 80] width 240 height 17
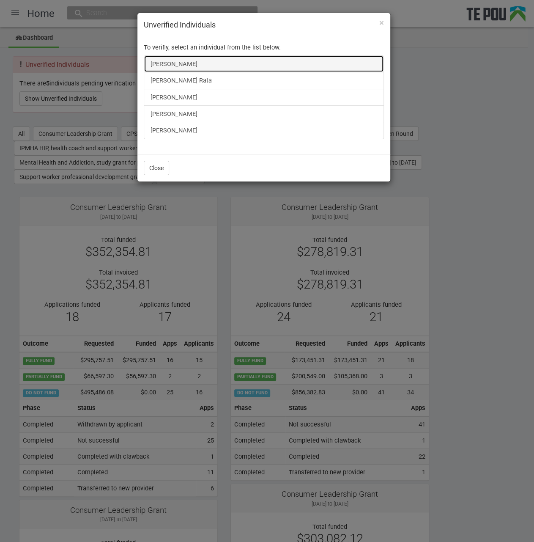
click at [182, 60] on link "Sarah Kendrick" at bounding box center [264, 63] width 240 height 17
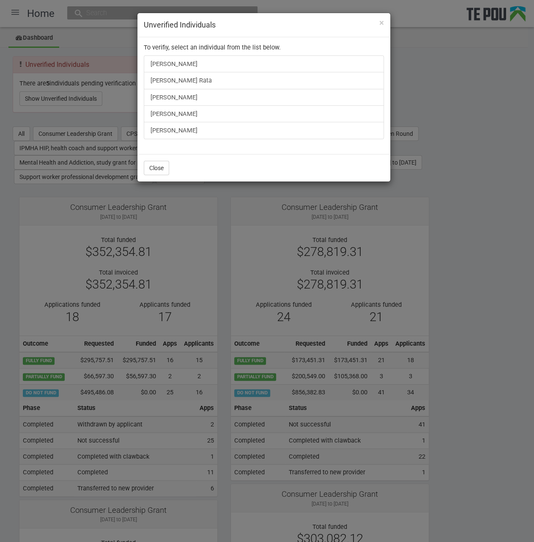
click at [166, 198] on div "× Unverified Individuals To verifiy, select an individual from the list below. …" at bounding box center [267, 271] width 534 height 542
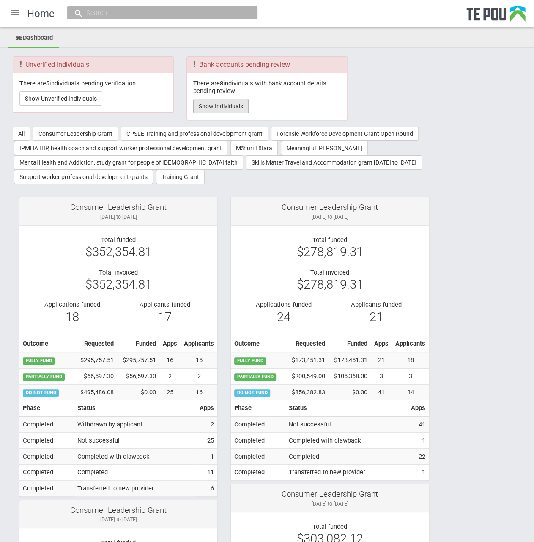
click at [221, 104] on button "Show Individuals" at bounding box center [220, 106] width 55 height 14
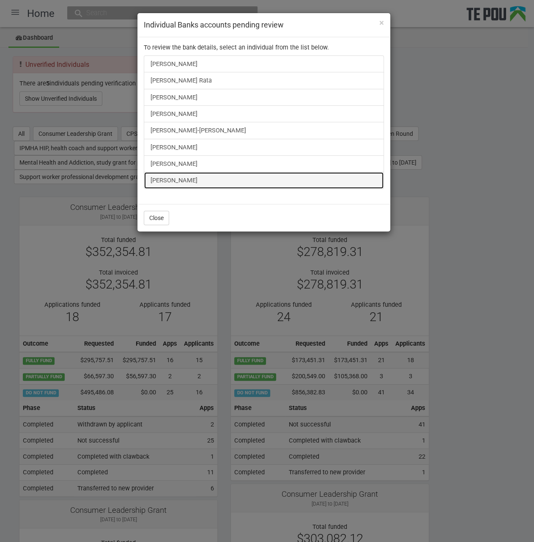
click at [164, 179] on link "[PERSON_NAME]" at bounding box center [264, 180] width 240 height 17
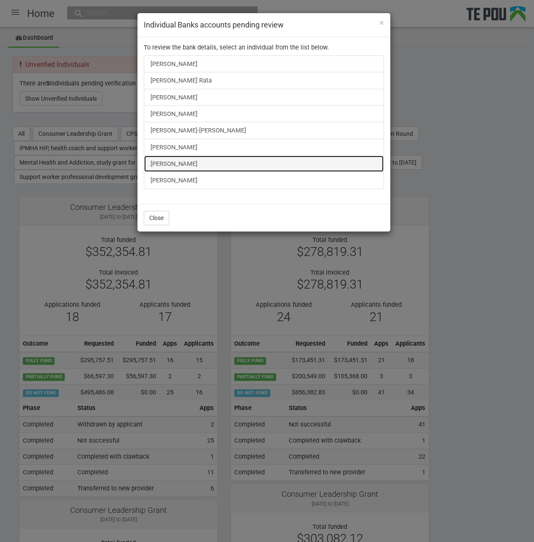
click at [171, 164] on link "Liam Keogan" at bounding box center [264, 163] width 240 height 17
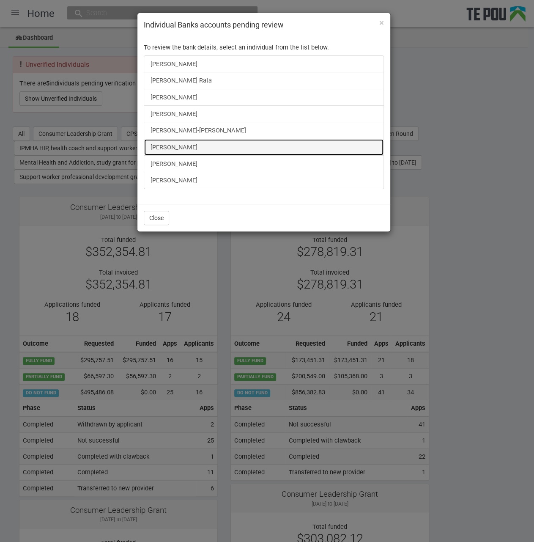
click at [198, 141] on link "victoria willard" at bounding box center [264, 147] width 240 height 17
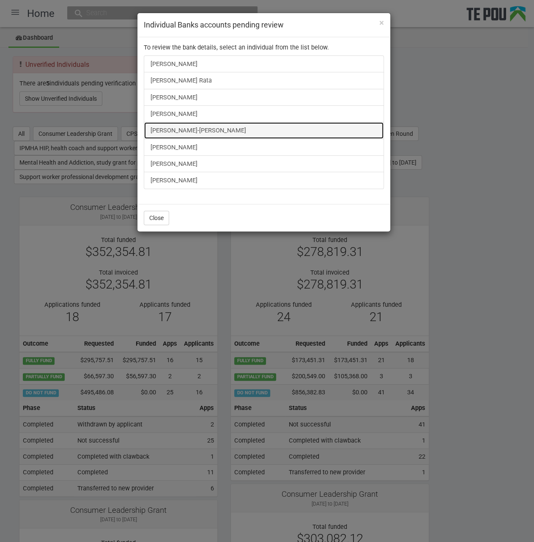
click at [173, 132] on link "Tyler Mitai-Sykes" at bounding box center [264, 130] width 240 height 17
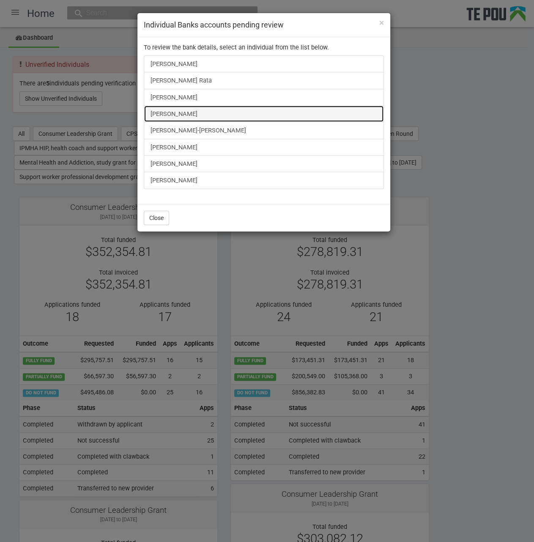
click at [148, 114] on link "victoria willard" at bounding box center [264, 113] width 240 height 17
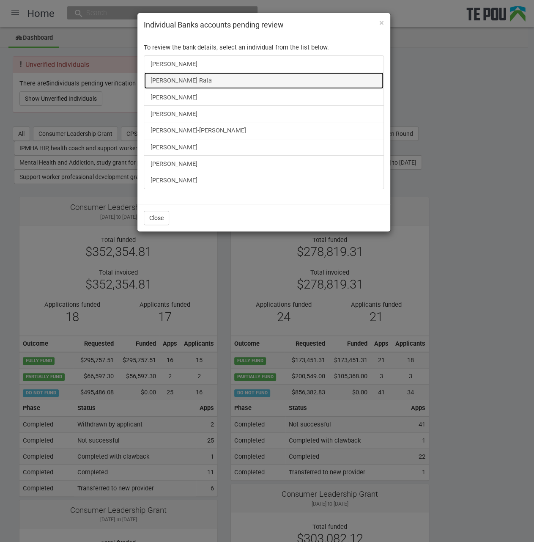
click at [179, 81] on link "Stacey Rata" at bounding box center [264, 80] width 240 height 17
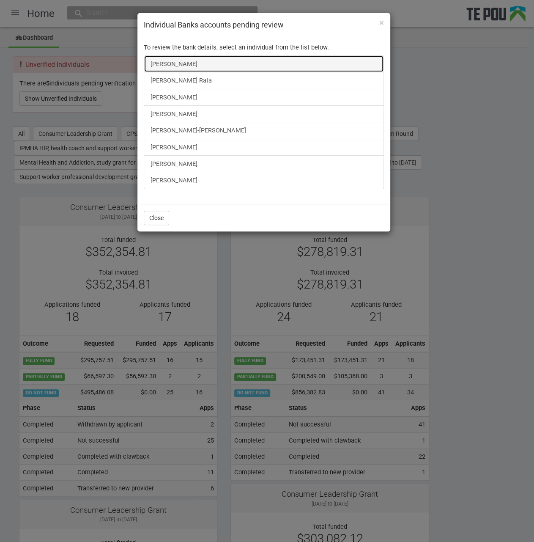
click at [167, 63] on link "Sarah Kendrick" at bounding box center [264, 63] width 240 height 17
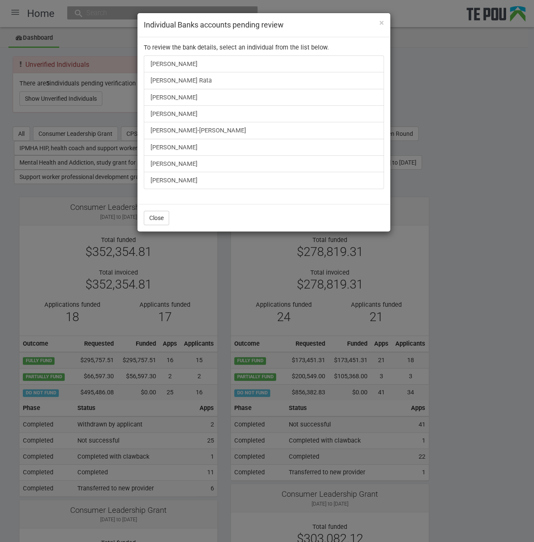
click at [105, 39] on div "× Individual Banks accounts pending review To review the bank details, select a…" at bounding box center [267, 271] width 534 height 542
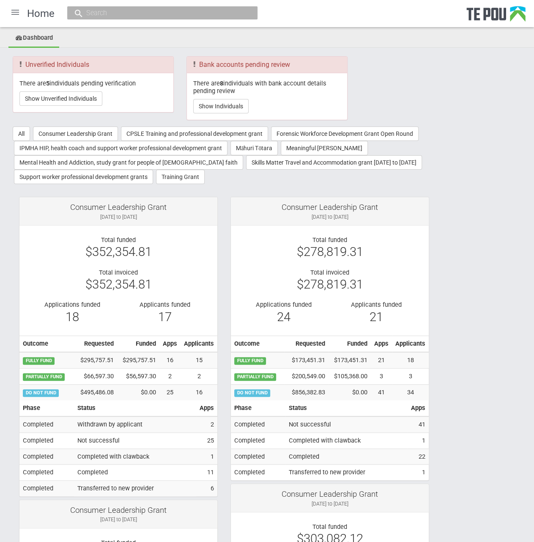
click at [14, 12] on div at bounding box center [15, 12] width 20 height 20
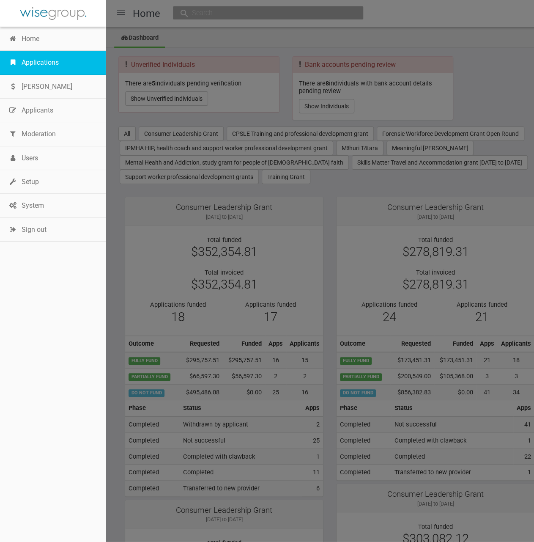
click at [45, 64] on link "Applications" at bounding box center [53, 63] width 106 height 24
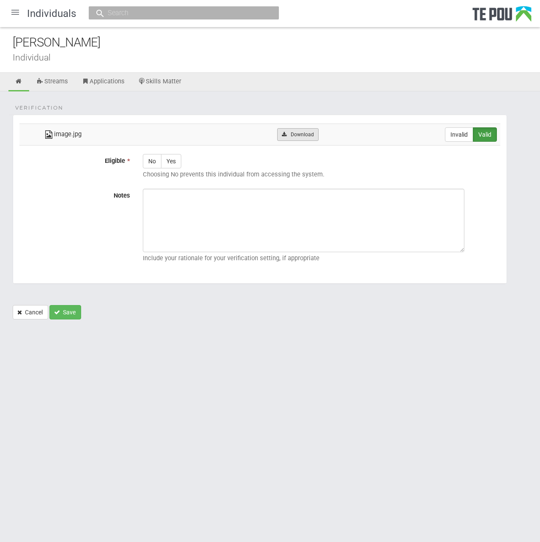
click at [300, 129] on link "Download" at bounding box center [297, 134] width 41 height 13
drag, startPoint x: 210, startPoint y: 410, endPoint x: 141, endPoint y: 128, distance: 290.6
click at [210, 410] on html "Home Applications [PERSON_NAME] Applicants Organisations Individuals Moderation…" at bounding box center [270, 271] width 540 height 542
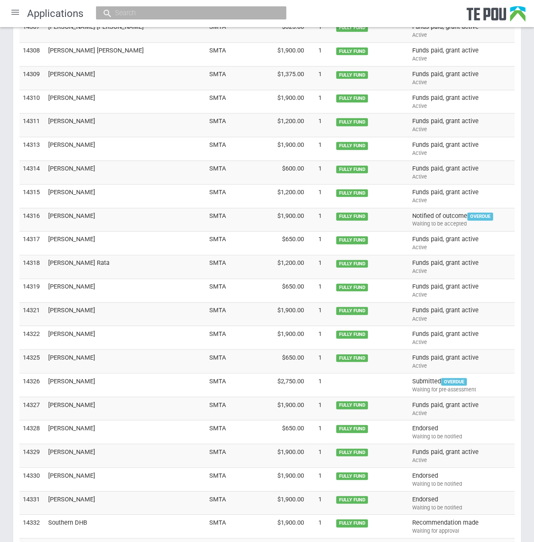
scroll to position [1870, 0]
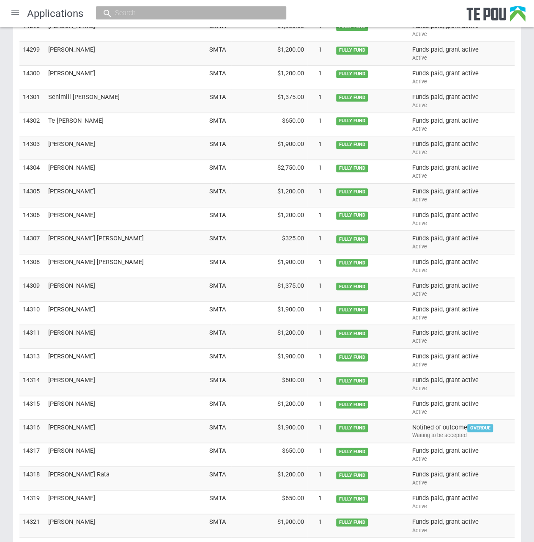
click at [167, 7] on div at bounding box center [191, 12] width 190 height 13
click at [163, 16] on input "text" at bounding box center [186, 12] width 149 height 9
paste input "[PERSON_NAME]"
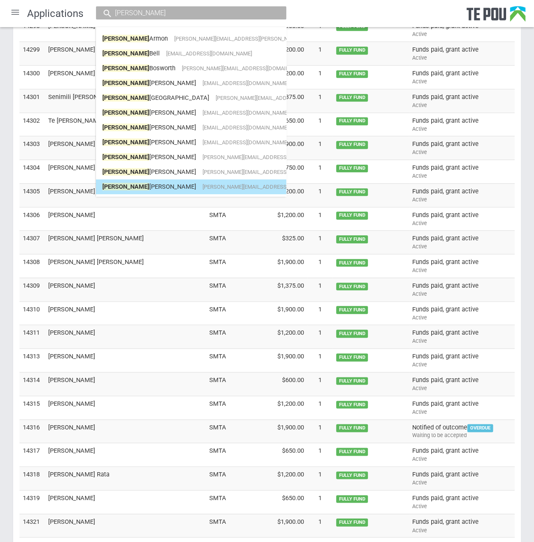
type input "Fiona"
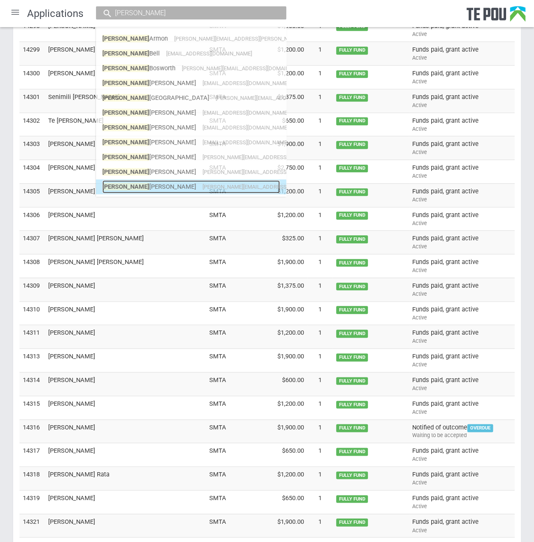
click at [200, 186] on link "Fiona Pullar fiona.pullar@gmail.com" at bounding box center [191, 186] width 178 height 13
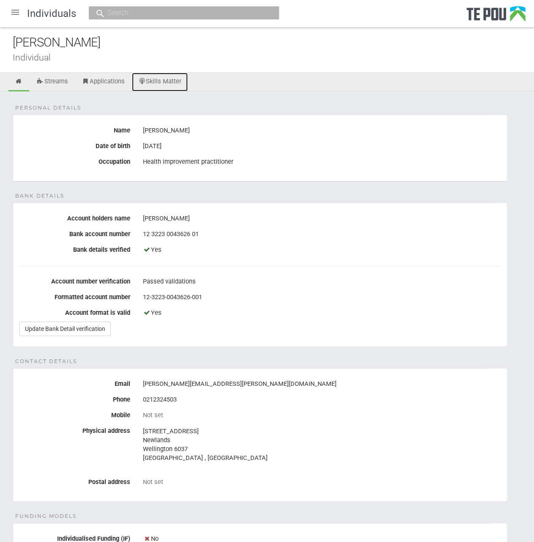
click at [169, 79] on link "Skills Matter" at bounding box center [160, 82] width 56 height 19
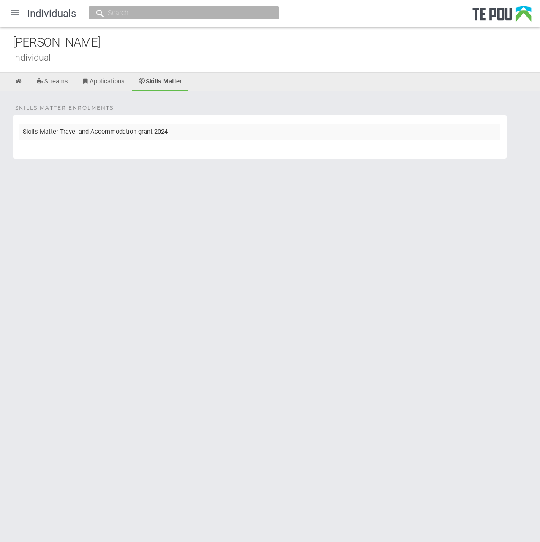
drag, startPoint x: 279, startPoint y: 369, endPoint x: 270, endPoint y: 367, distance: 10.0
click at [279, 369] on html "Home Applications [PERSON_NAME] Applicants Organisations Individuals Moderation…" at bounding box center [270, 271] width 540 height 542
click at [241, 266] on html "Home Applications [PERSON_NAME] Applicants Organisations Individuals Moderation…" at bounding box center [270, 271] width 540 height 542
click at [23, 81] on link at bounding box center [18, 82] width 21 height 19
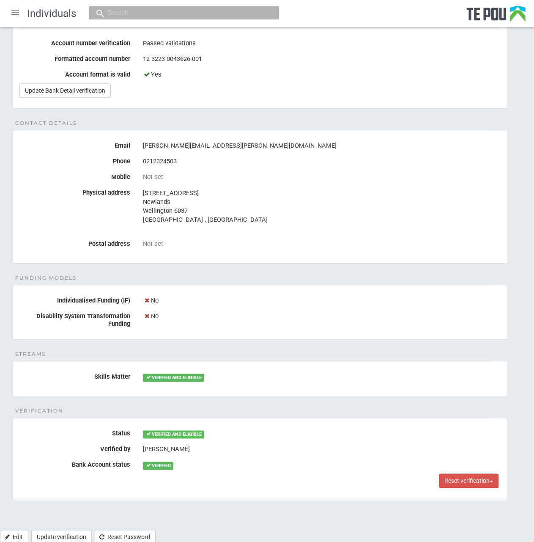
scroll to position [258, 0]
